Goal: Navigation & Orientation: Find specific page/section

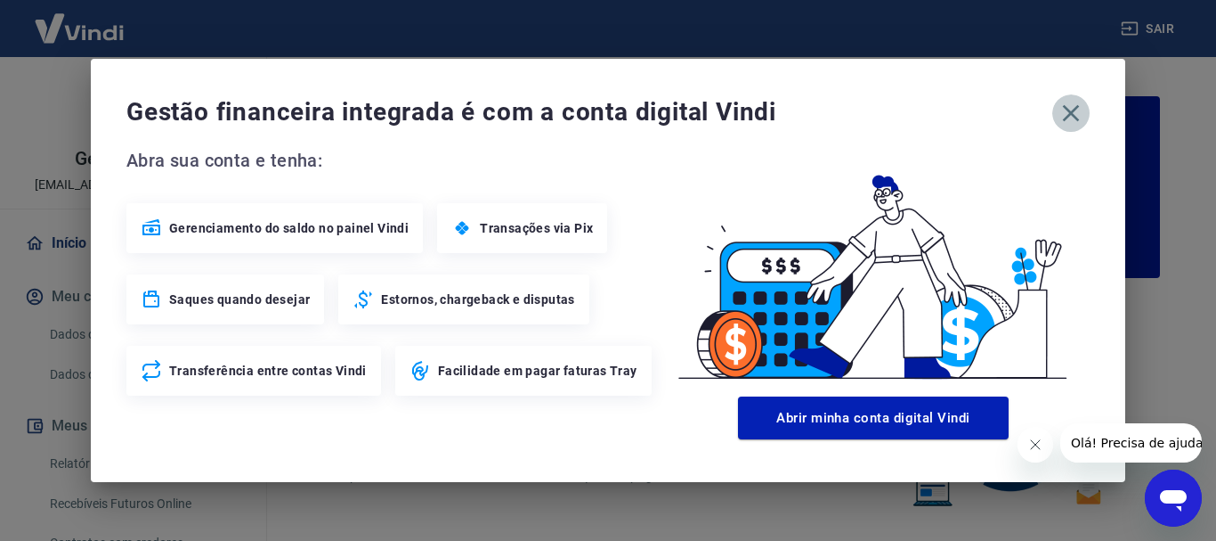
click at [1075, 118] on icon "button" at bounding box center [1071, 113] width 17 height 17
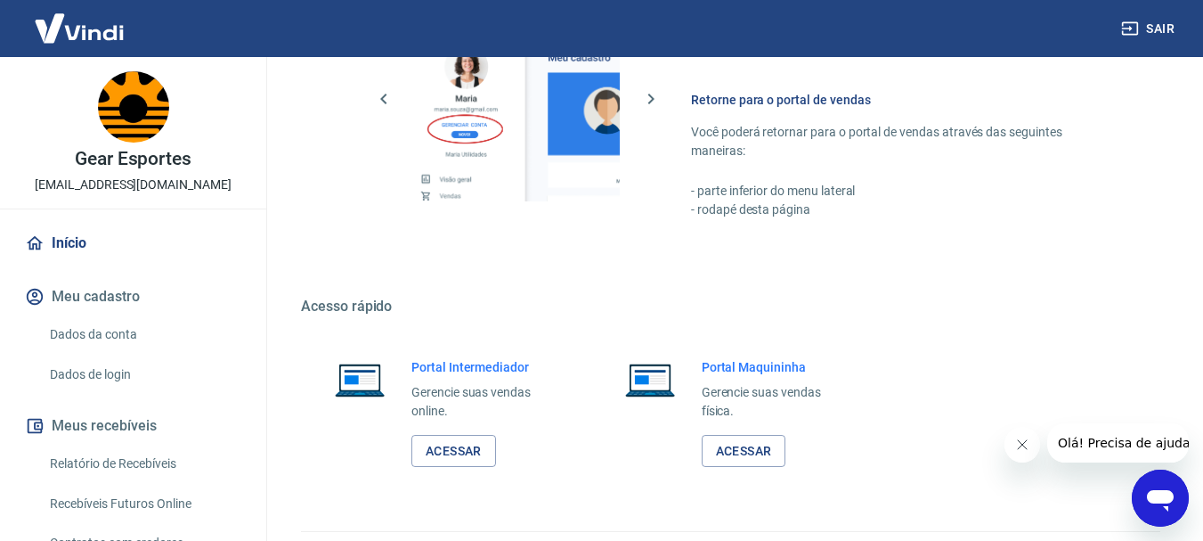
scroll to position [1105, 0]
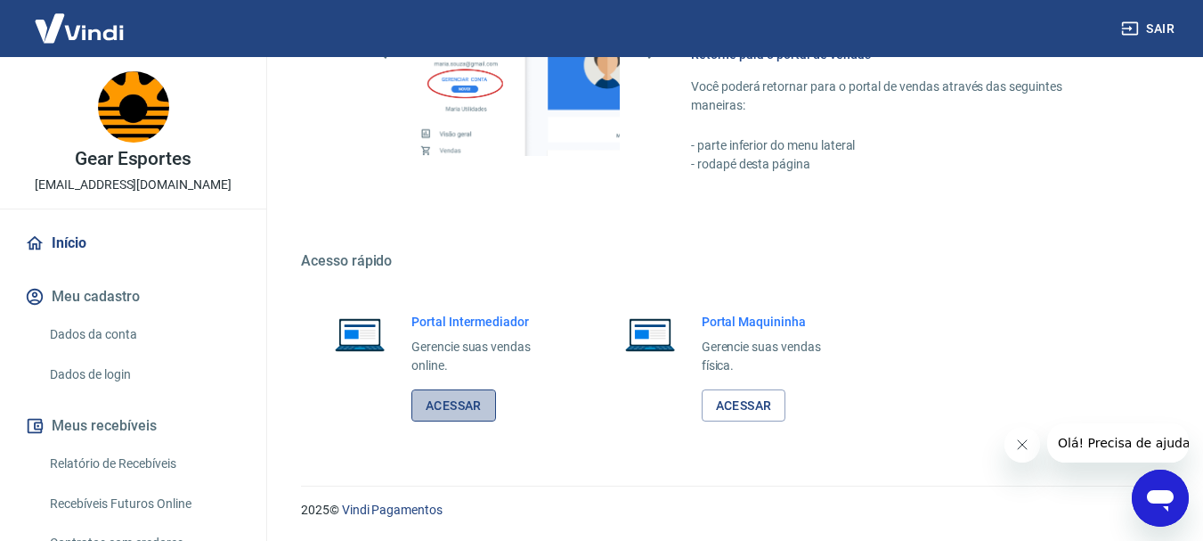
click at [453, 408] on link "Acessar" at bounding box center [453, 405] width 85 height 33
